Goal: Information Seeking & Learning: Learn about a topic

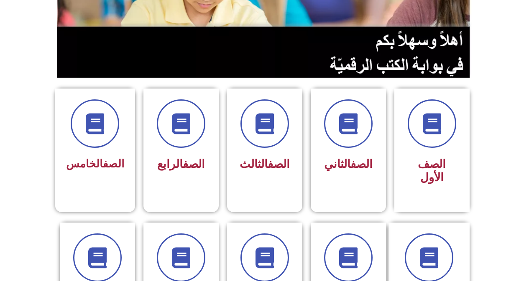
scroll to position [125, 0]
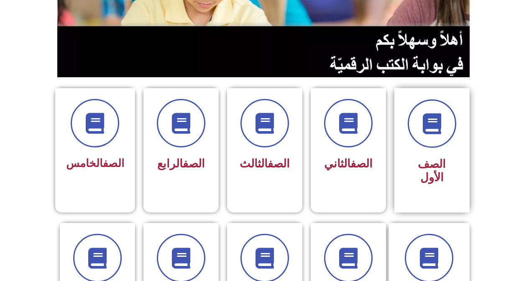
click at [404, 170] on div "الصف الأول" at bounding box center [431, 150] width 75 height 125
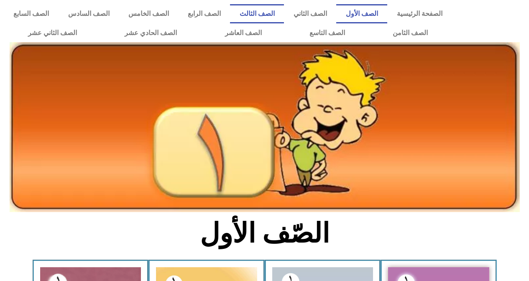
click at [284, 12] on link "الصف الثالث" at bounding box center [257, 13] width 54 height 19
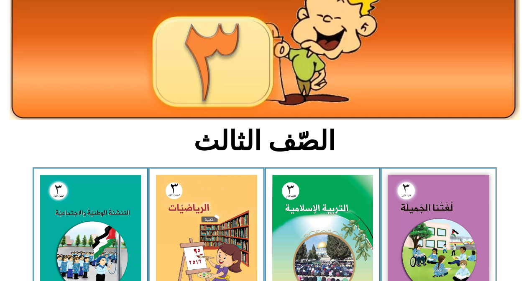
scroll to position [125, 0]
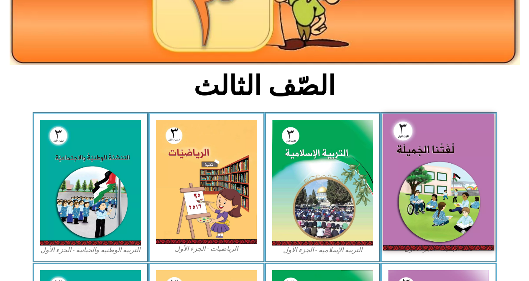
click at [399, 161] on img at bounding box center [438, 182] width 111 height 137
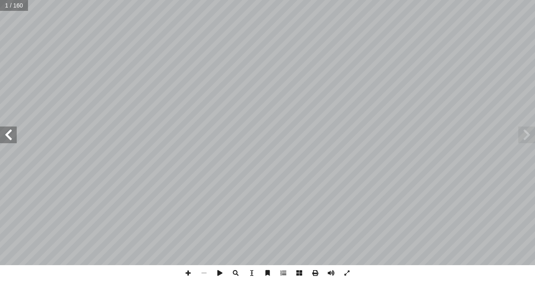
click at [10, 137] on span at bounding box center [8, 135] width 17 height 17
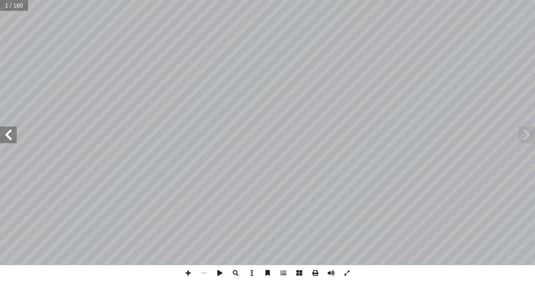
click at [10, 137] on span at bounding box center [8, 135] width 17 height 17
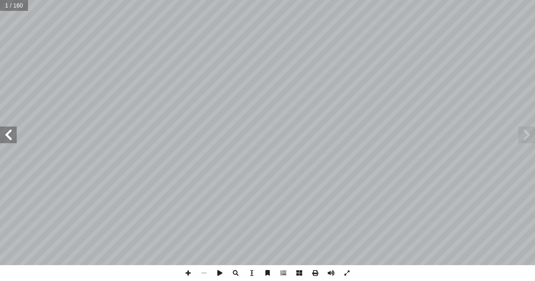
click at [10, 137] on span at bounding box center [8, 135] width 17 height 17
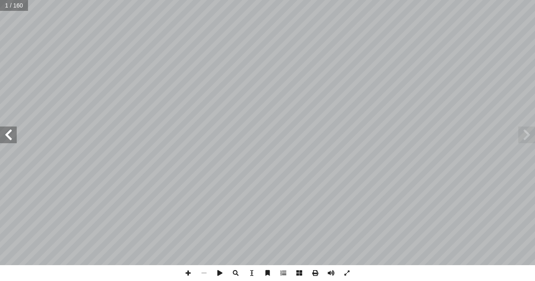
click at [10, 137] on span at bounding box center [8, 135] width 17 height 17
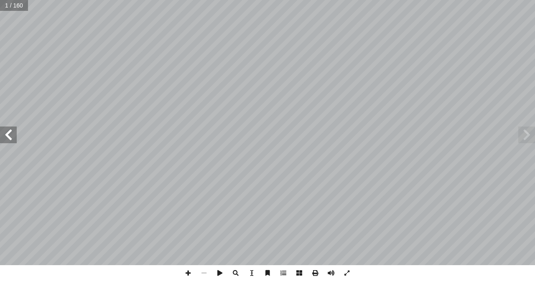
click at [10, 137] on span at bounding box center [8, 135] width 17 height 17
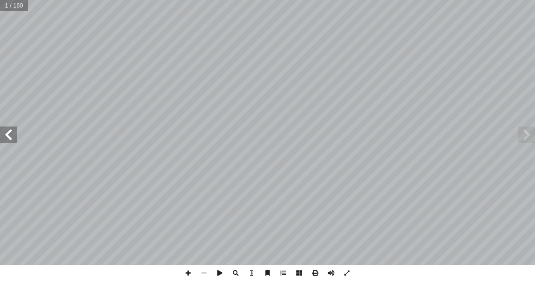
click at [10, 137] on span at bounding box center [8, 135] width 17 height 17
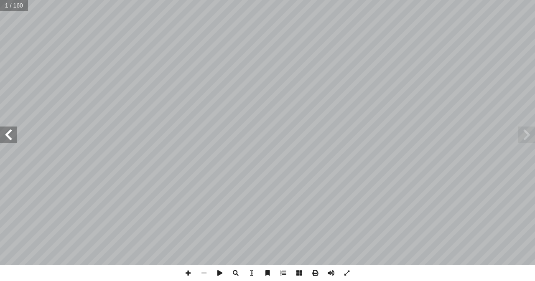
click at [10, 137] on span at bounding box center [8, 135] width 17 height 17
click at [11, 137] on span at bounding box center [8, 135] width 17 height 17
click at [5, 134] on span at bounding box center [8, 135] width 17 height 17
click at [519, 138] on span at bounding box center [526, 135] width 17 height 17
